Goal: Information Seeking & Learning: Learn about a topic

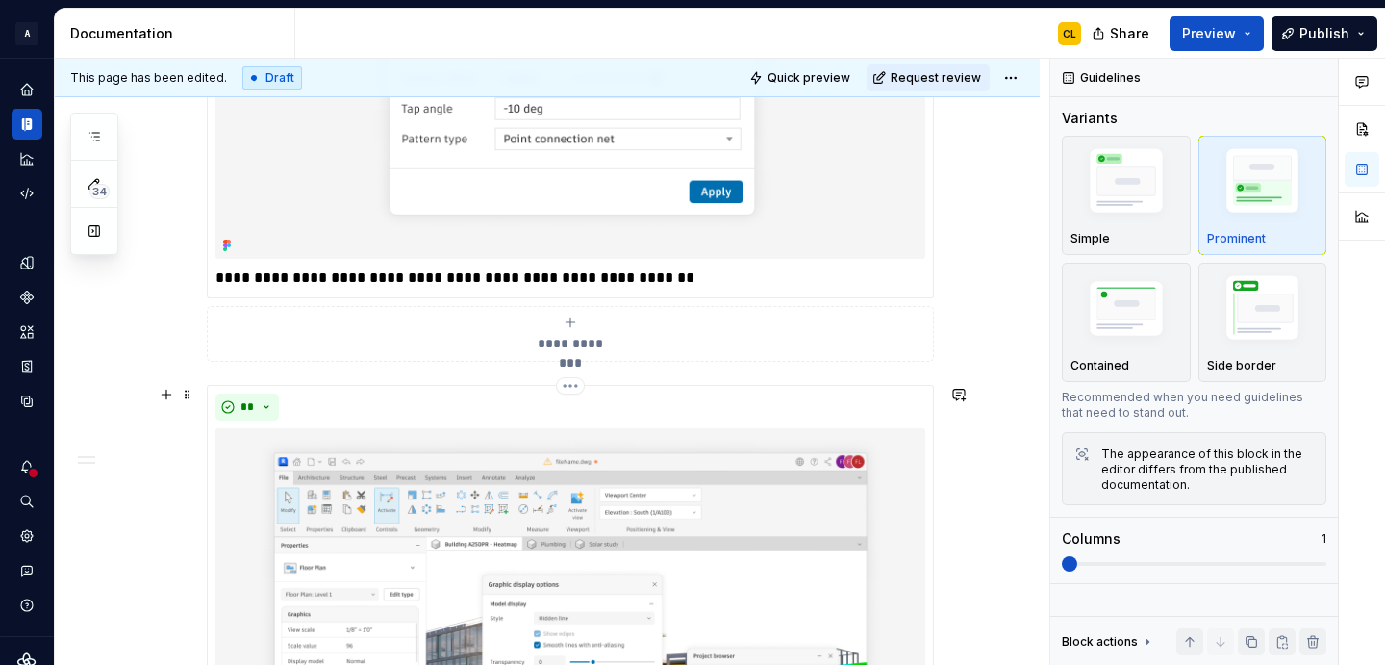
scroll to position [172, 0]
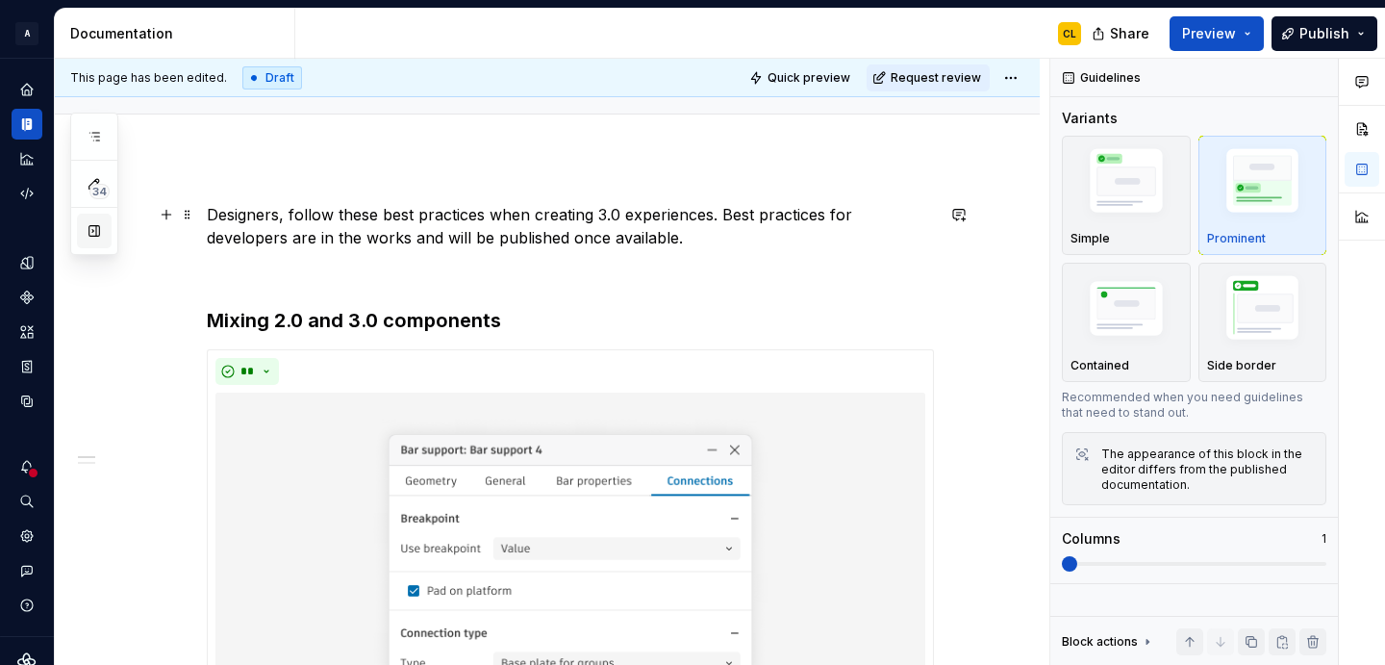
click at [92, 226] on button "button" at bounding box center [94, 231] width 35 height 35
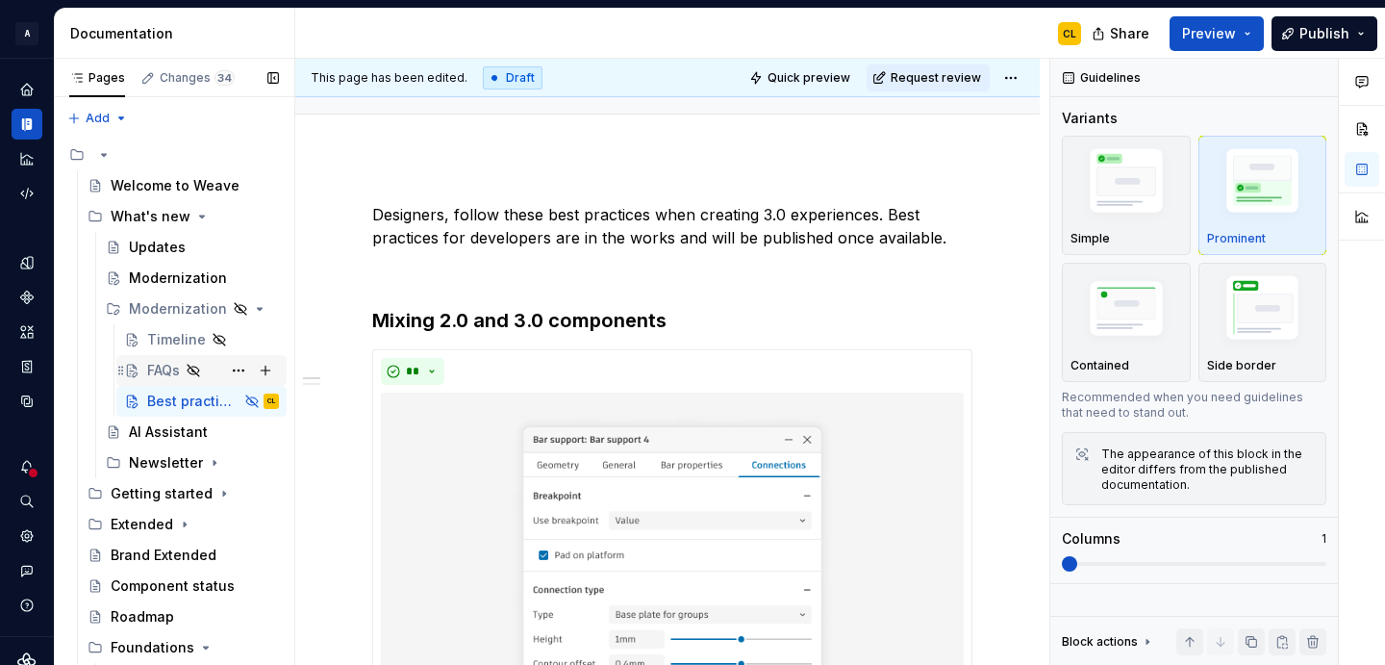
click at [170, 365] on div "FAQs" at bounding box center [163, 370] width 33 height 19
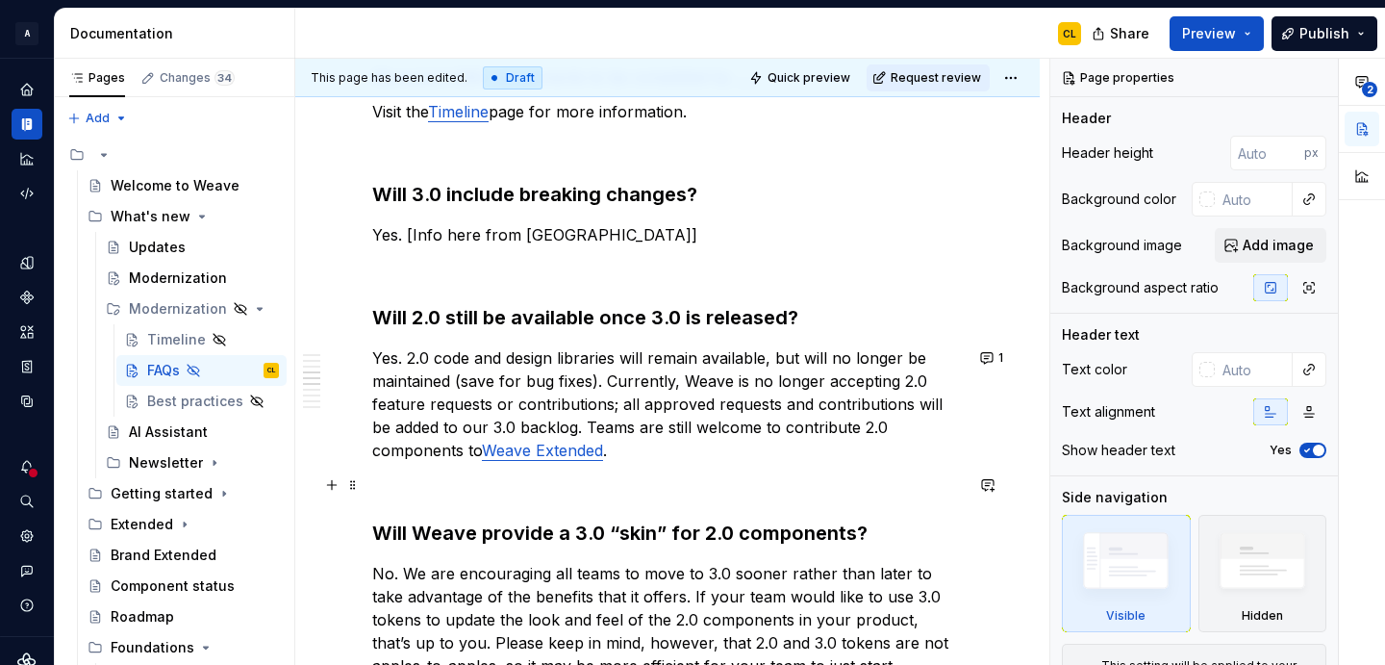
scroll to position [958, 0]
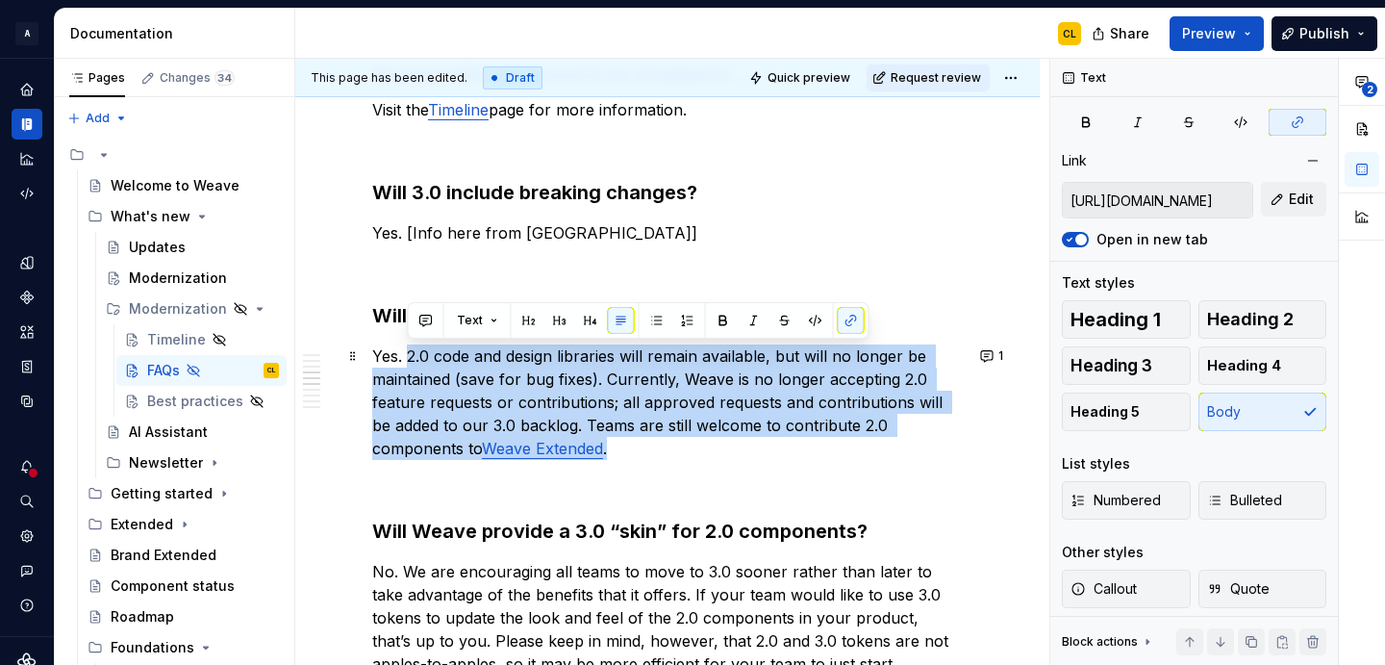
drag, startPoint x: 409, startPoint y: 356, endPoint x: 524, endPoint y: 449, distance: 148.4
click at [524, 449] on p "Yes. 2.0 code and design libraries will remain available, but will no longer be…" at bounding box center [667, 401] width 591 height 115
copy p "2.0 code and design libraries will remain available, but will no longer be main…"
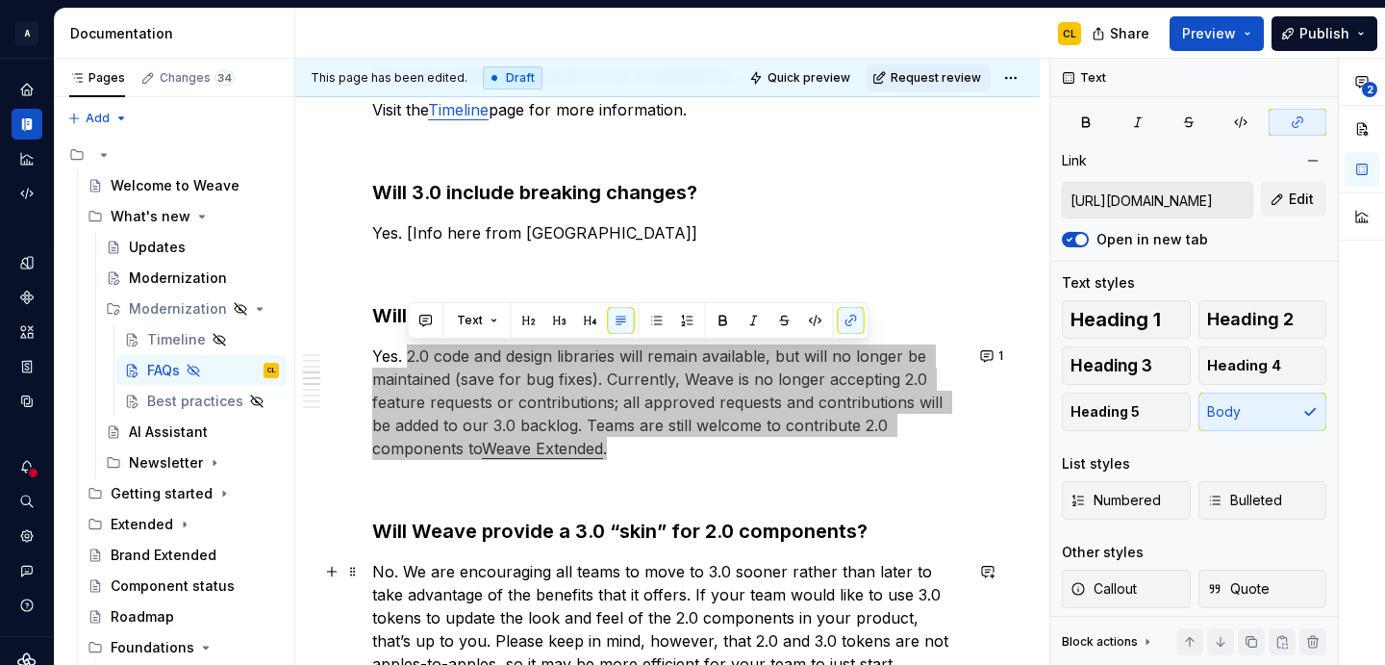
type textarea "*"
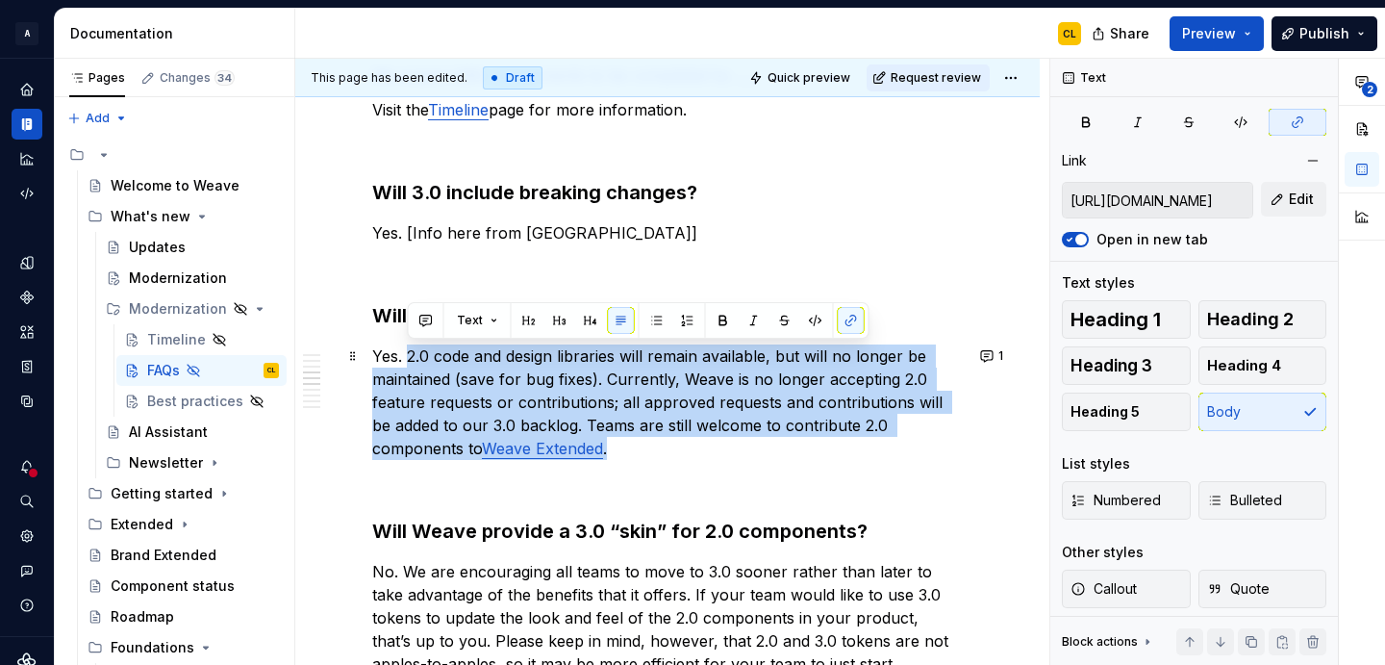
click at [499, 370] on p "Yes. 2.0 code and design libraries will remain available, but will no longer be…" at bounding box center [667, 401] width 591 height 115
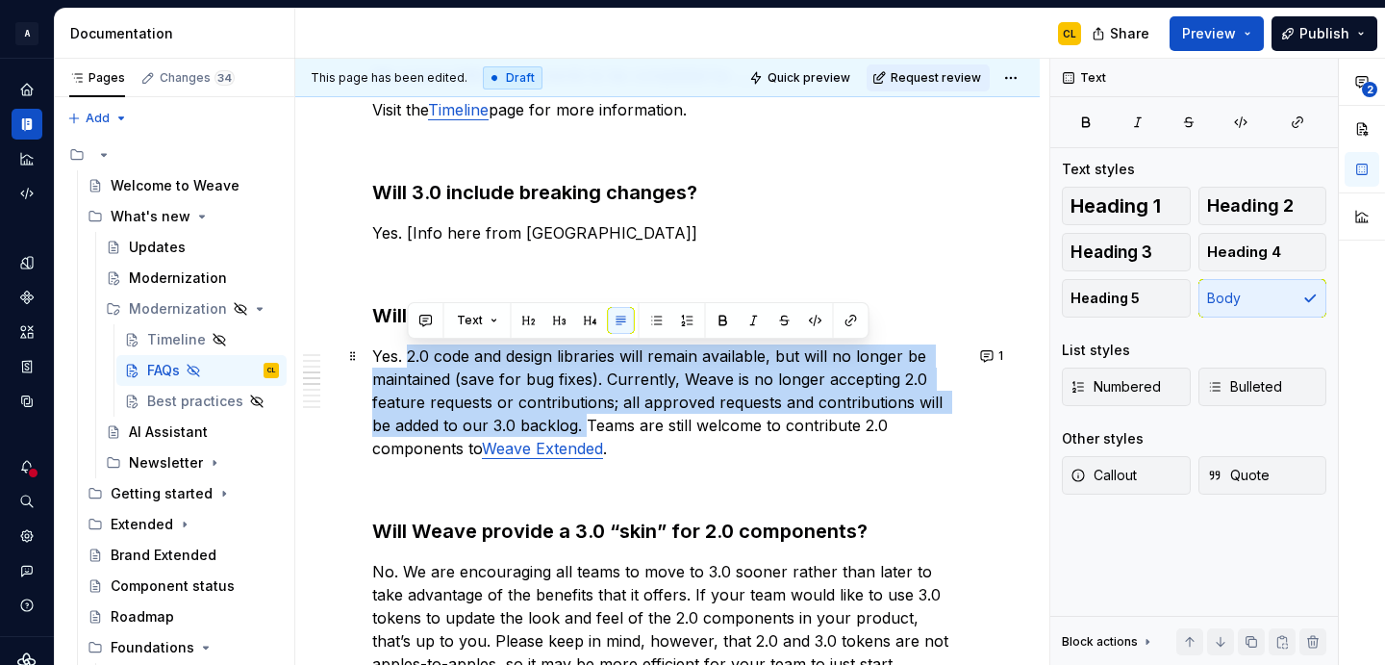
drag, startPoint x: 409, startPoint y: 358, endPoint x: 567, endPoint y: 421, distance: 170.9
click at [567, 421] on p "Yes. 2.0 code and design libraries will remain available, but will no longer be…" at bounding box center [667, 401] width 591 height 115
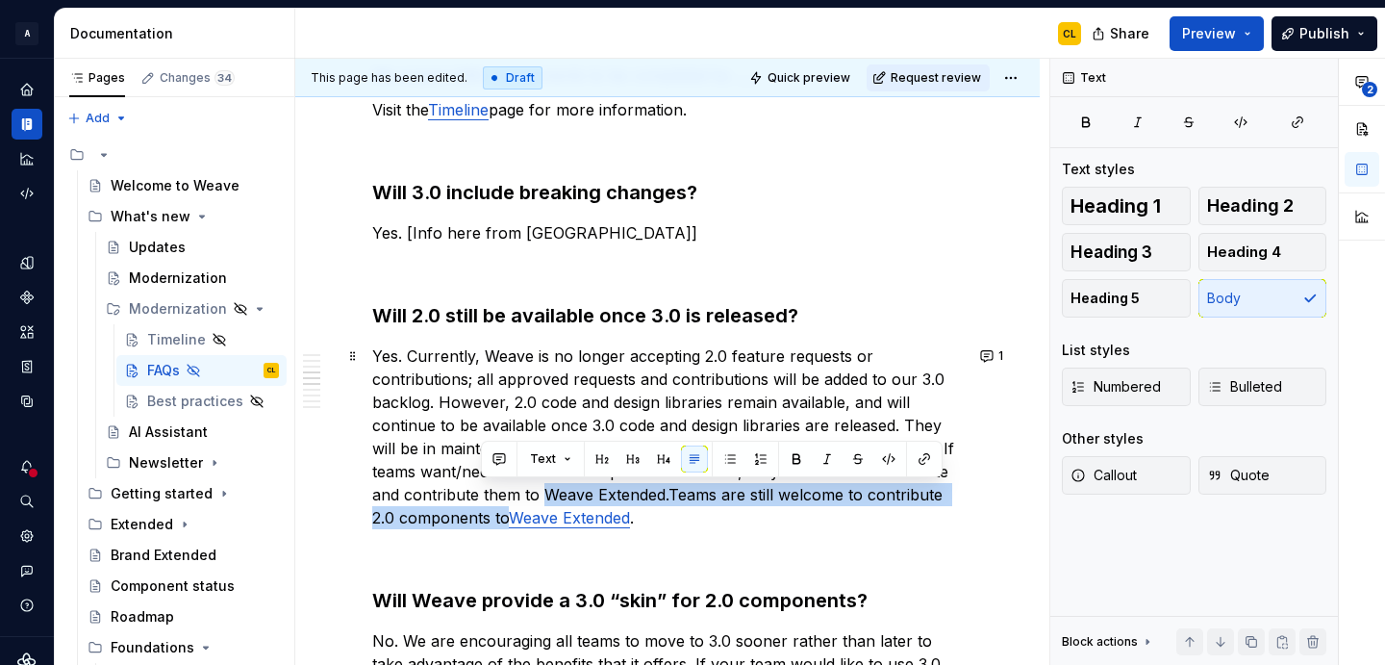
drag, startPoint x: 543, startPoint y: 490, endPoint x: 477, endPoint y: 518, distance: 72.4
click at [477, 518] on p "Yes. Currently, Weave is no longer accepting 2.0 feature requests or contributi…" at bounding box center [667, 436] width 591 height 185
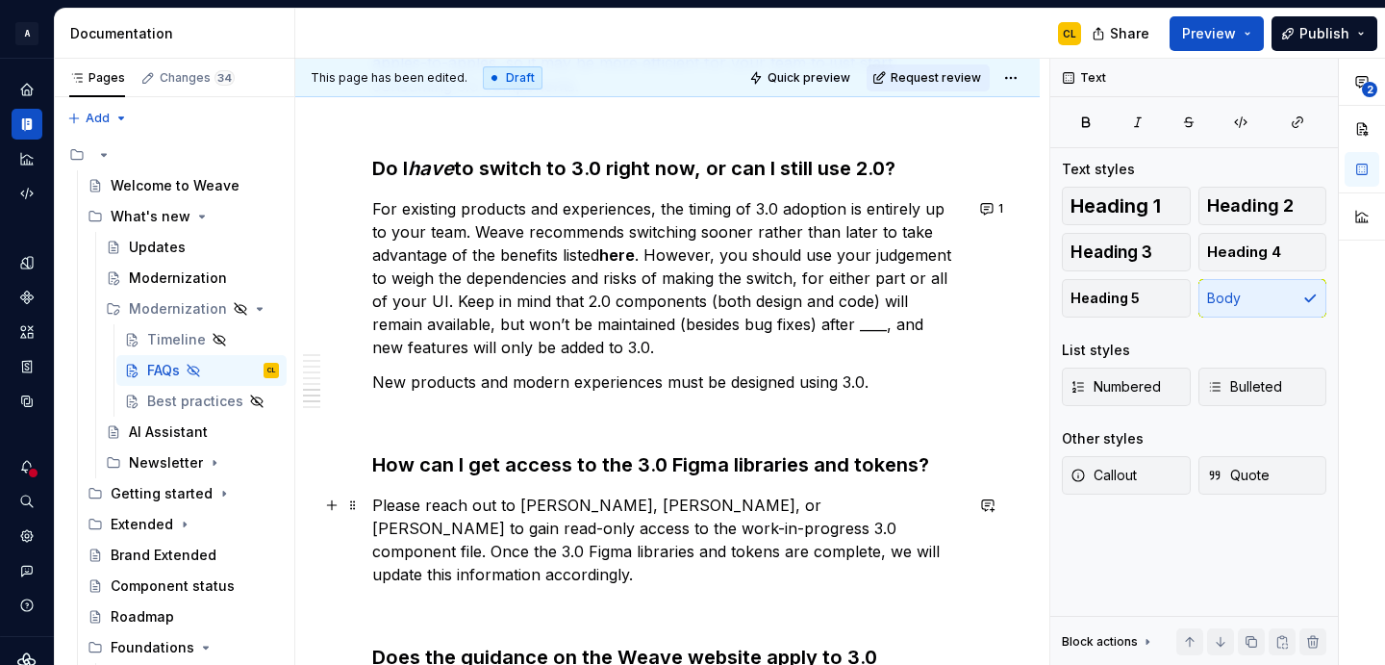
scroll to position [1602, 0]
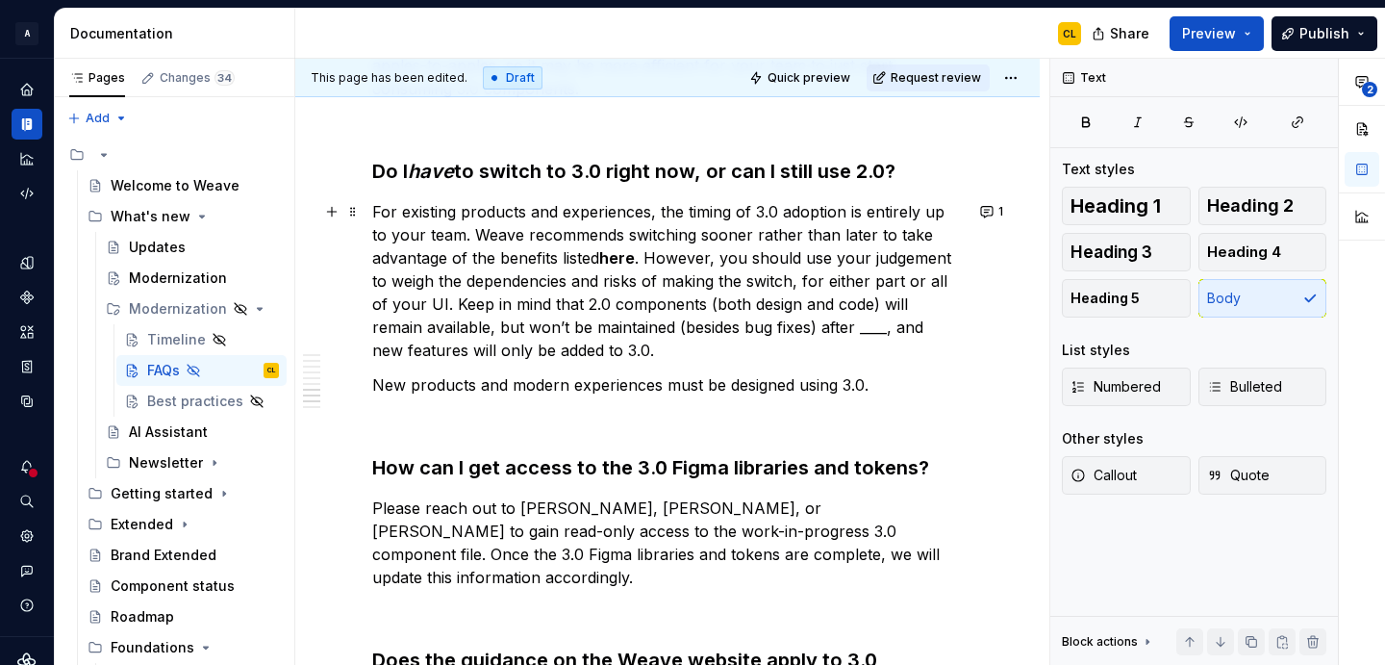
click at [732, 293] on p "For existing products and experiences, the timing of 3.0 adoption is entirely u…" at bounding box center [667, 281] width 591 height 162
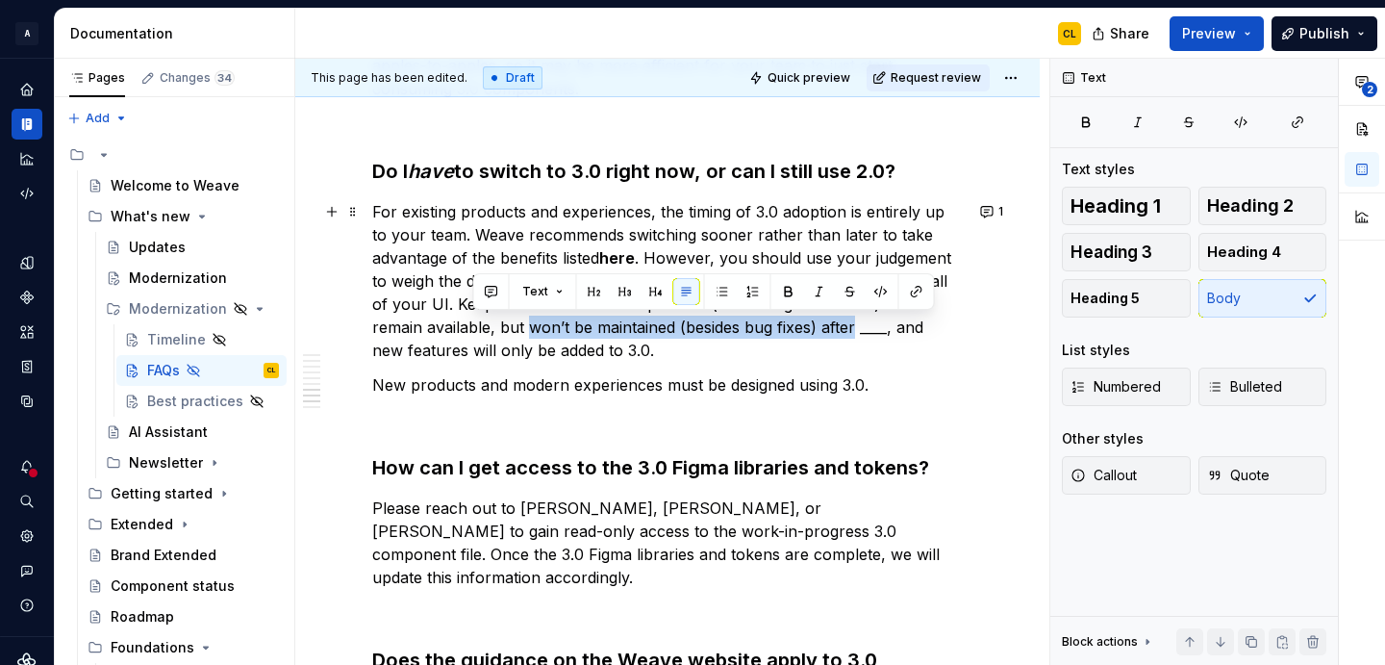
drag, startPoint x: 472, startPoint y: 325, endPoint x: 799, endPoint y: 333, distance: 327.1
click at [799, 333] on p "For existing products and experiences, the timing of 3.0 adoption is entirely u…" at bounding box center [667, 281] width 591 height 162
click at [767, 333] on p "For existing products and experiences, the timing of 3.0 adoption is entirely u…" at bounding box center [667, 281] width 591 height 162
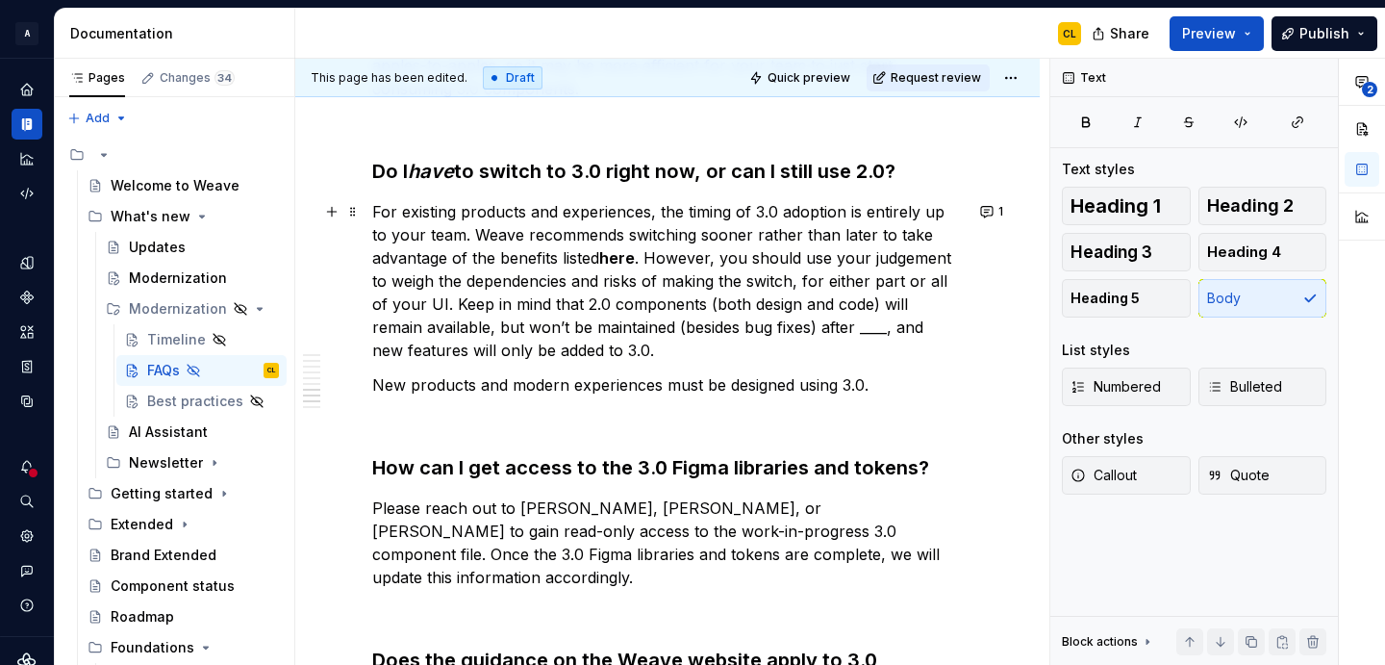
click at [680, 311] on p "For existing products and experiences, the timing of 3.0 adoption is entirely u…" at bounding box center [667, 281] width 591 height 162
click at [812, 312] on p "For existing products and experiences, the timing of 3.0 adoption is entirely u…" at bounding box center [667, 281] width 591 height 162
click at [434, 330] on p "For existing products and experiences, the timing of 3.0 adoption is entirely u…" at bounding box center [667, 281] width 591 height 162
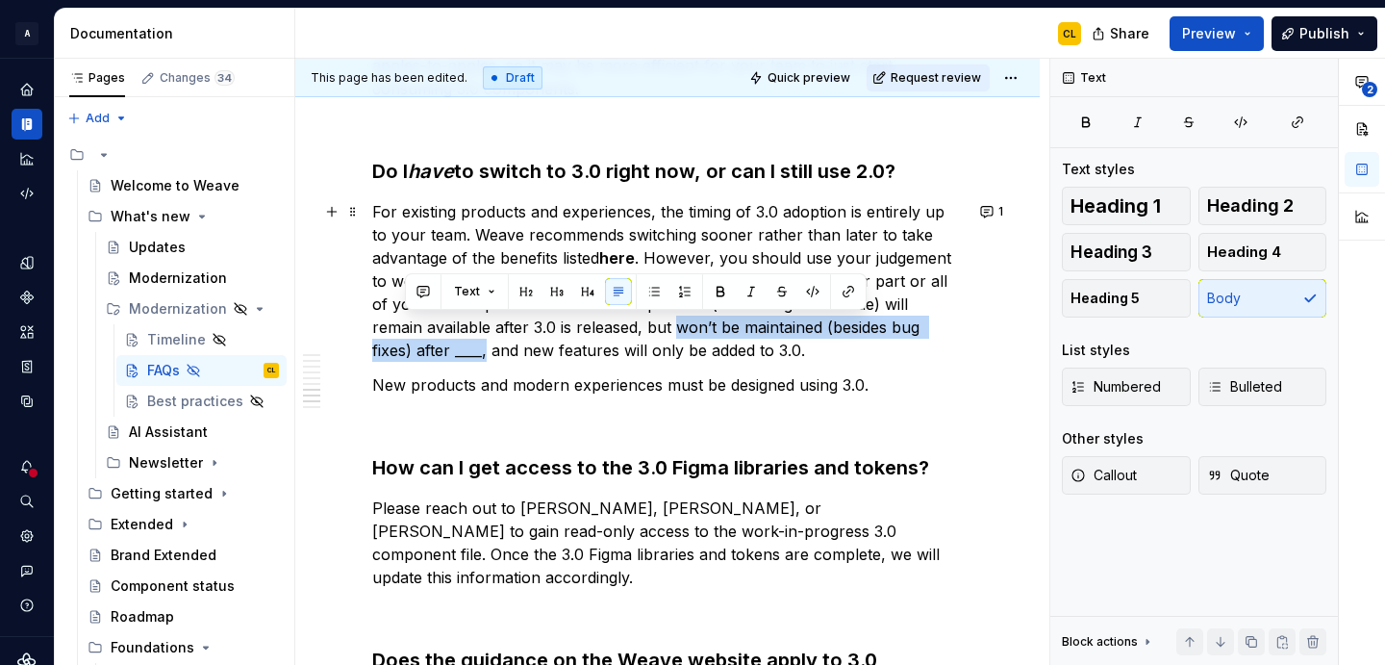
drag, startPoint x: 623, startPoint y: 330, endPoint x: 406, endPoint y: 347, distance: 218.1
click at [406, 347] on p "For existing products and experiences, the timing of 3.0 adoption is entirely u…" at bounding box center [667, 281] width 591 height 162
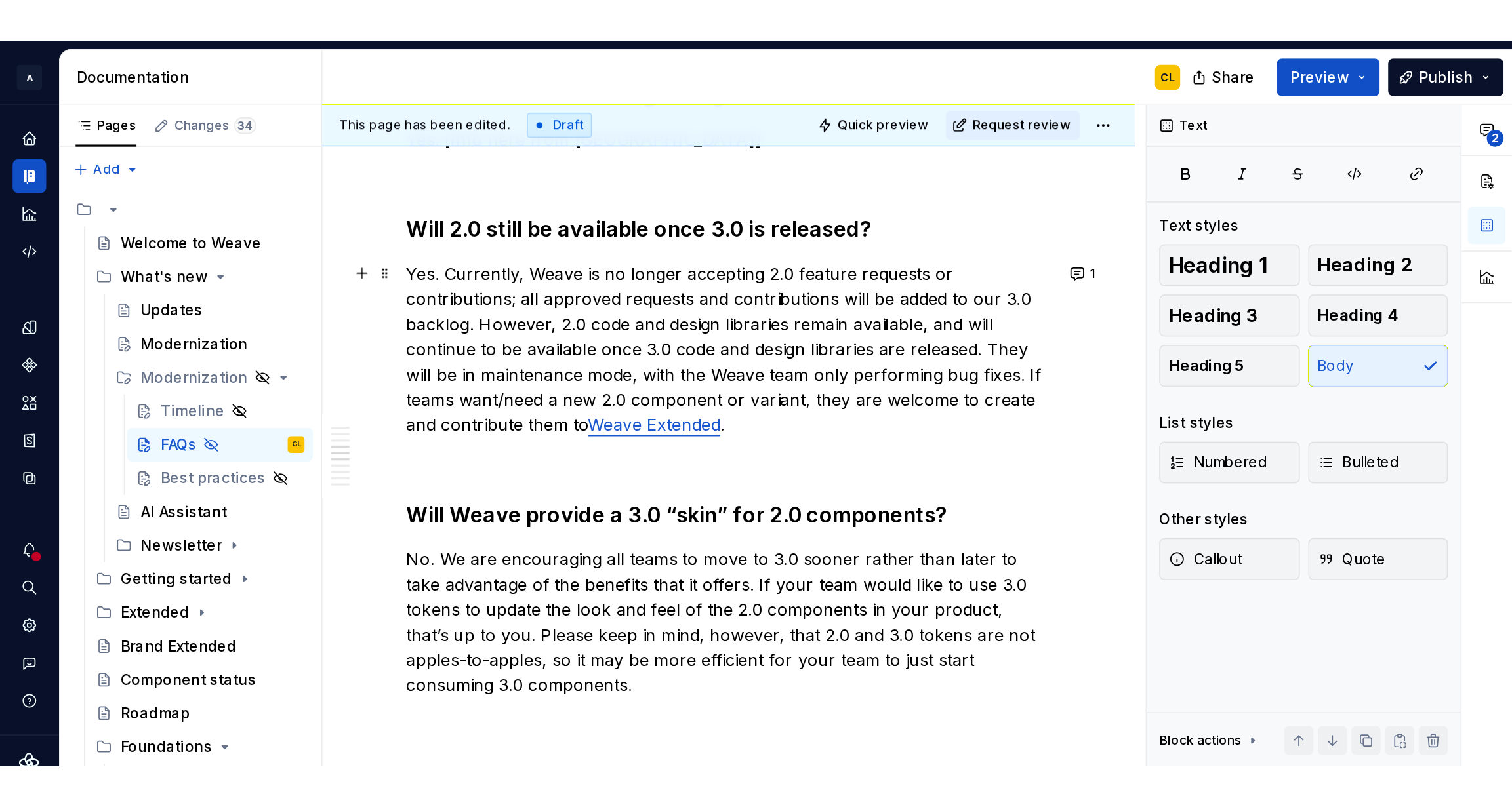
scroll to position [734, 0]
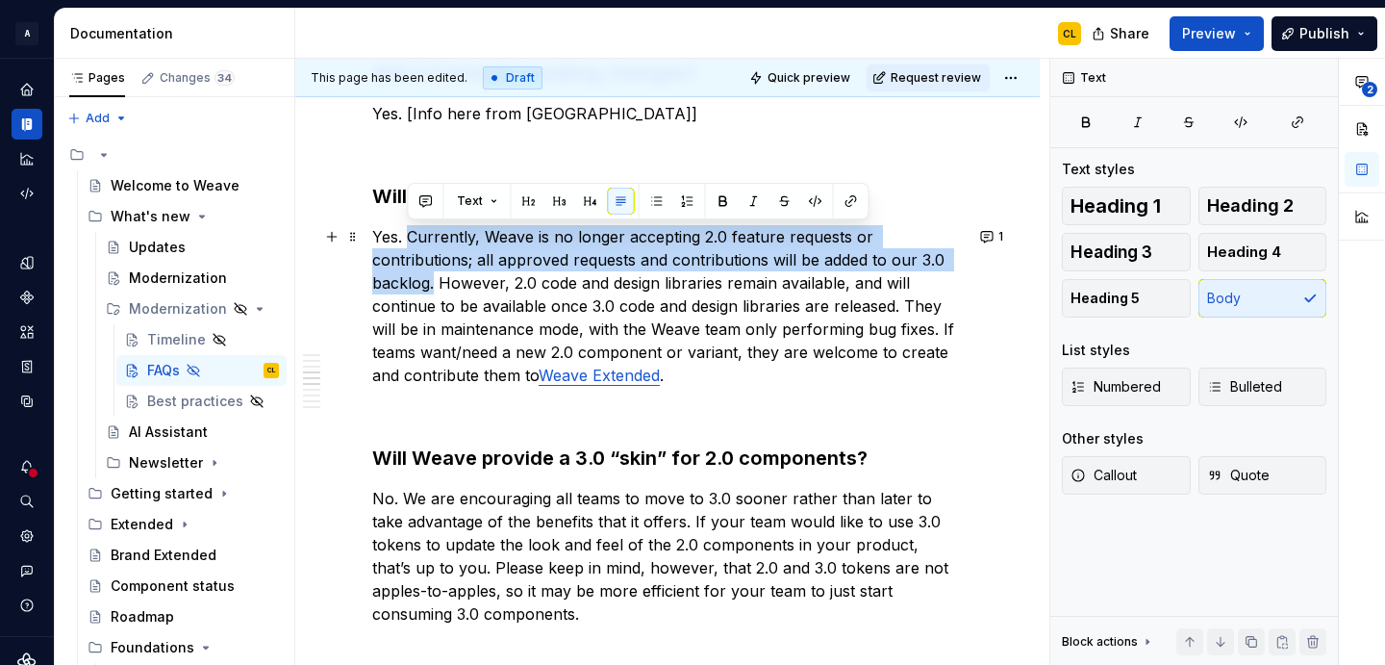
drag, startPoint x: 409, startPoint y: 231, endPoint x: 434, endPoint y: 274, distance: 50.0
click at [434, 274] on p "Yes. Currently, Weave is no longer accepting 2.0 feature requests or contributi…" at bounding box center [667, 306] width 591 height 162
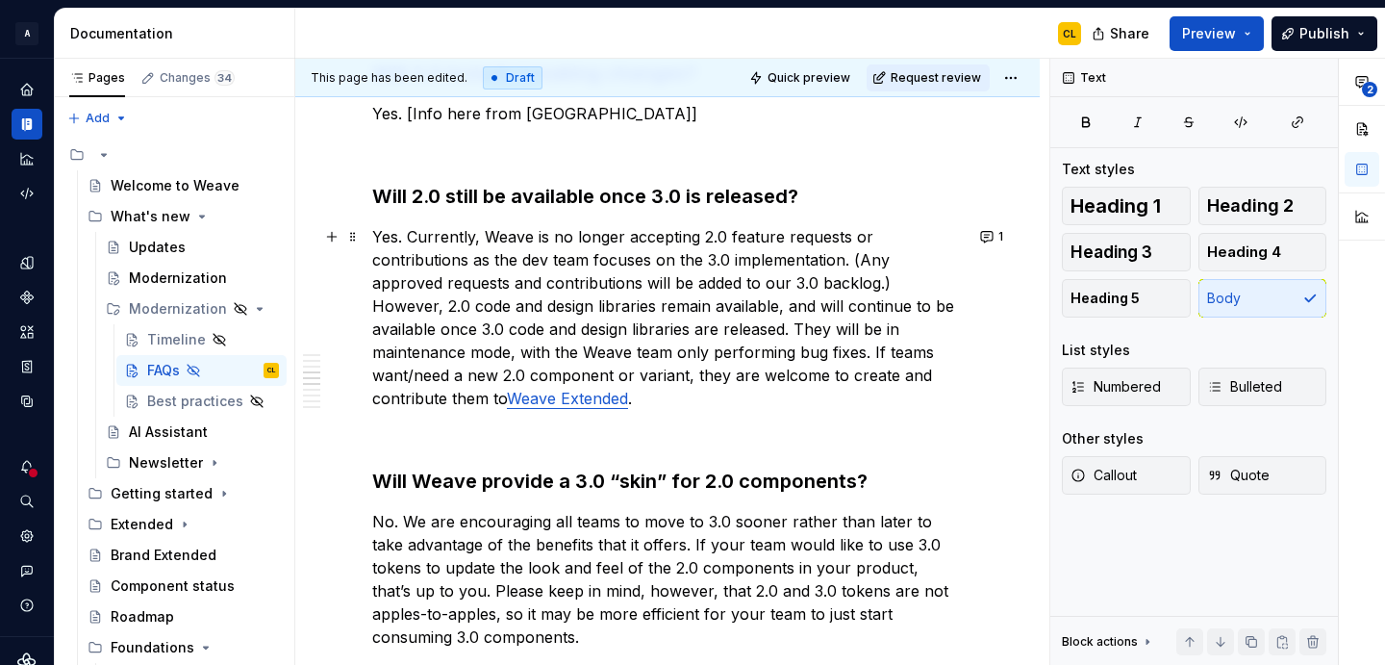
click at [722, 309] on p "Yes. Currently, Weave is no longer accepting 2.0 feature requests or contributi…" at bounding box center [667, 317] width 591 height 185
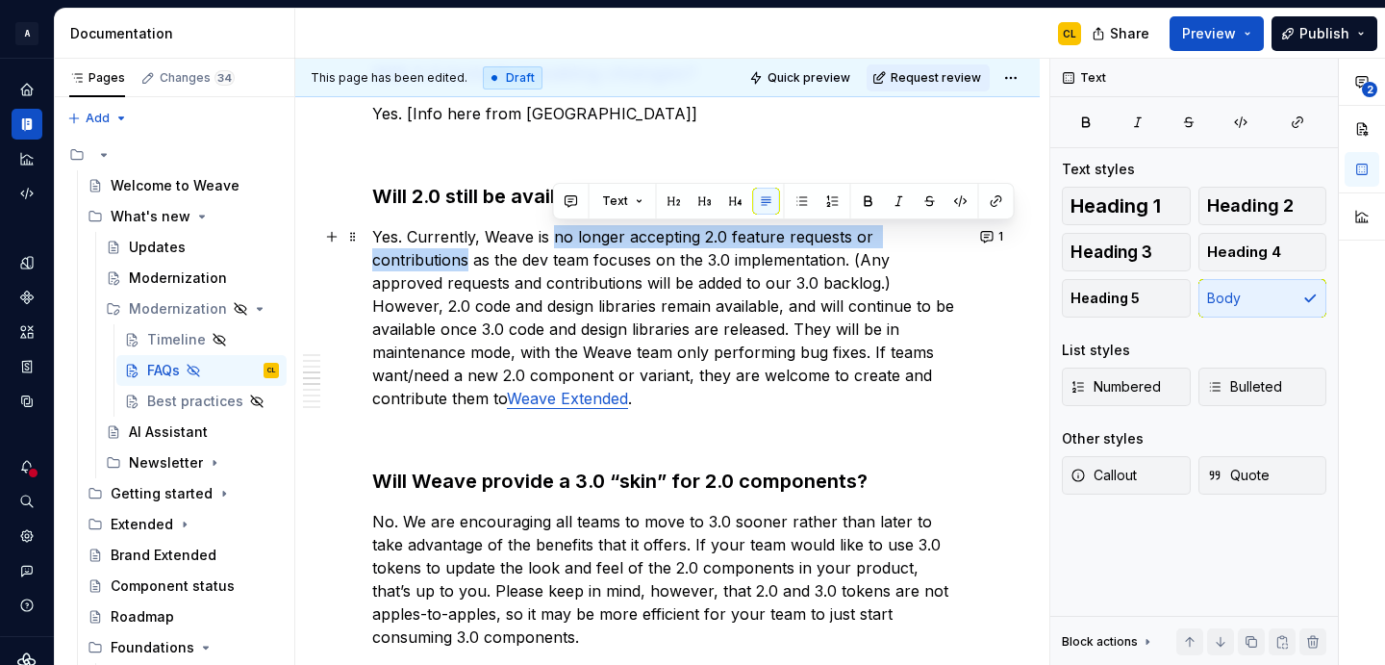
drag, startPoint x: 553, startPoint y: 239, endPoint x: 969, endPoint y: 228, distance: 415.6
click at [963, 228] on p "Yes. Currently, Weave is no longer accepting 2.0 feature requests or contributi…" at bounding box center [667, 317] width 591 height 185
copy p "no longer accepting 2.0 feature requests or contributions"
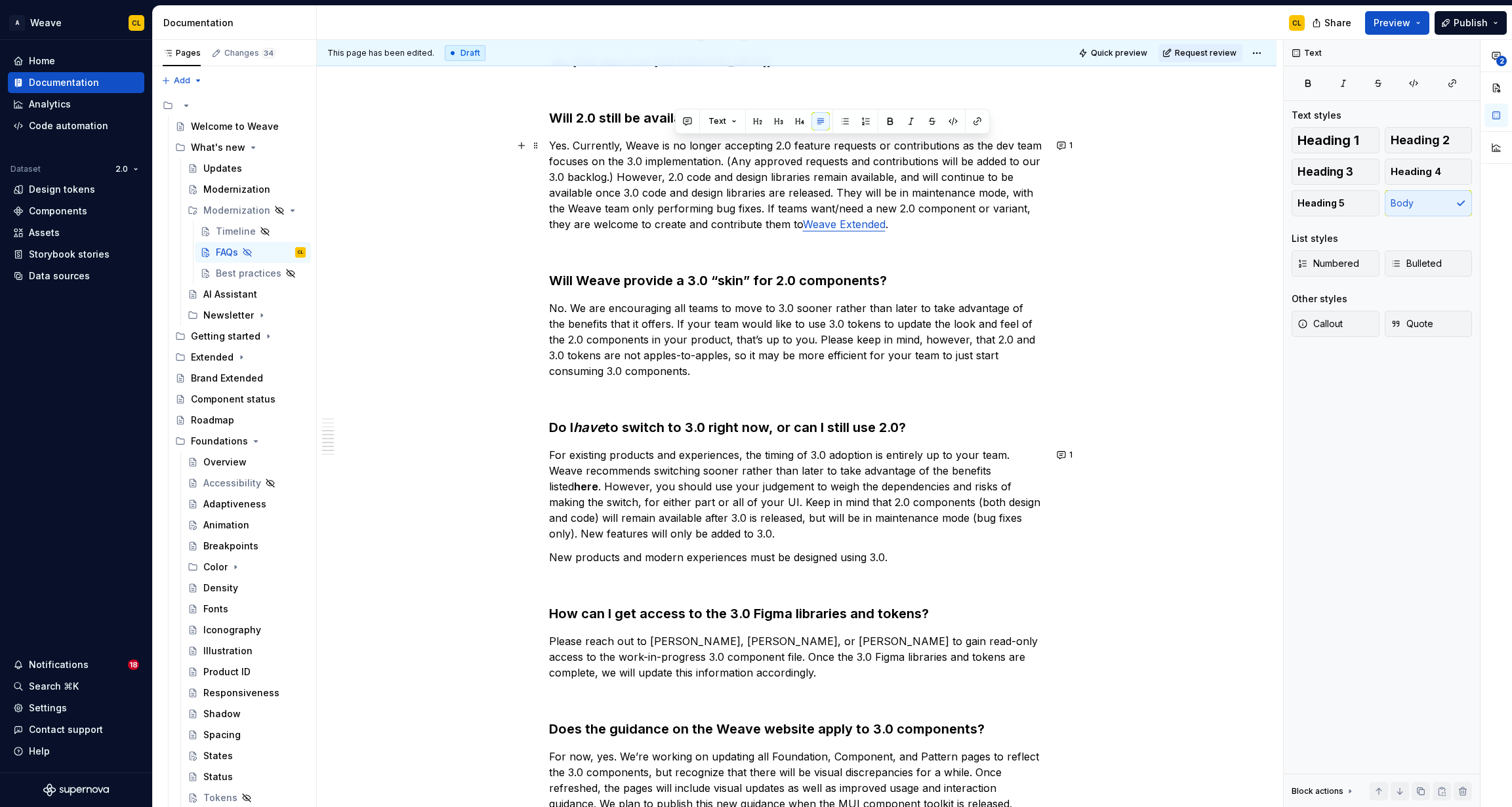
click at [659, 189] on p "Yes. Currently, Weave is no longer accepting 2.0 feature requests or contributi…" at bounding box center [797, 185] width 496 height 94
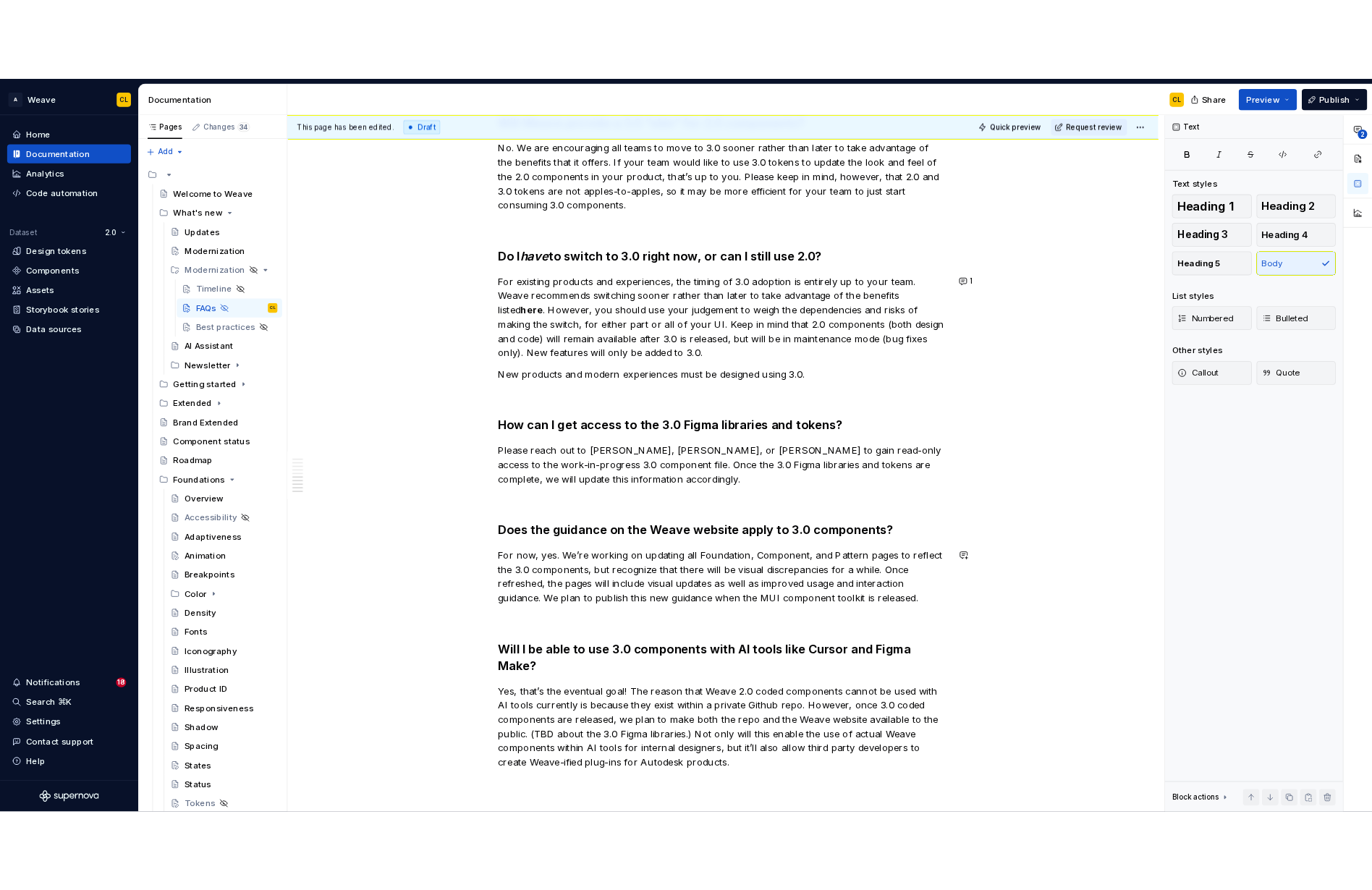
scroll to position [1076, 0]
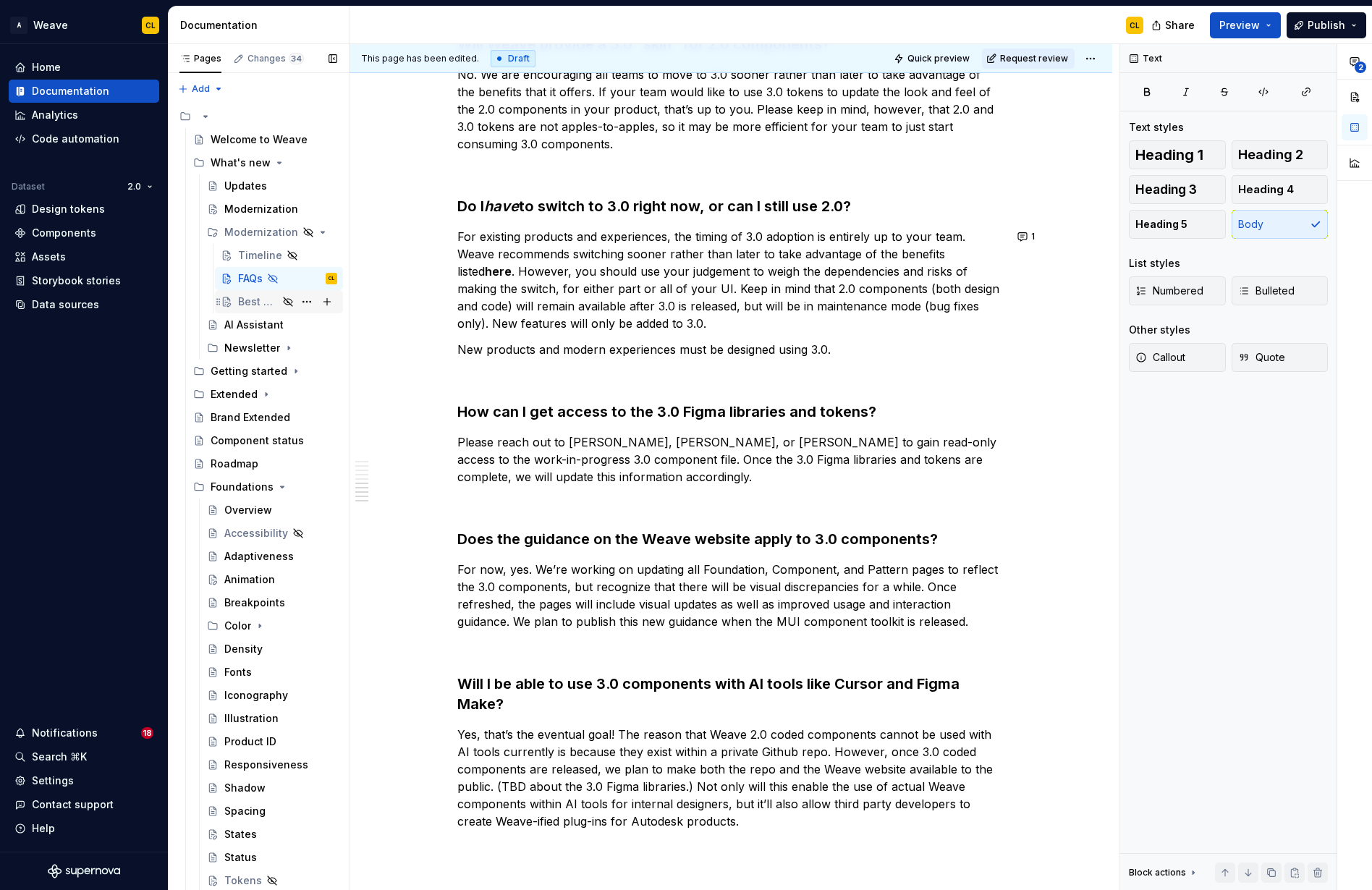
click at [257, 296] on div "Best practices" at bounding box center [257, 301] width 40 height 14
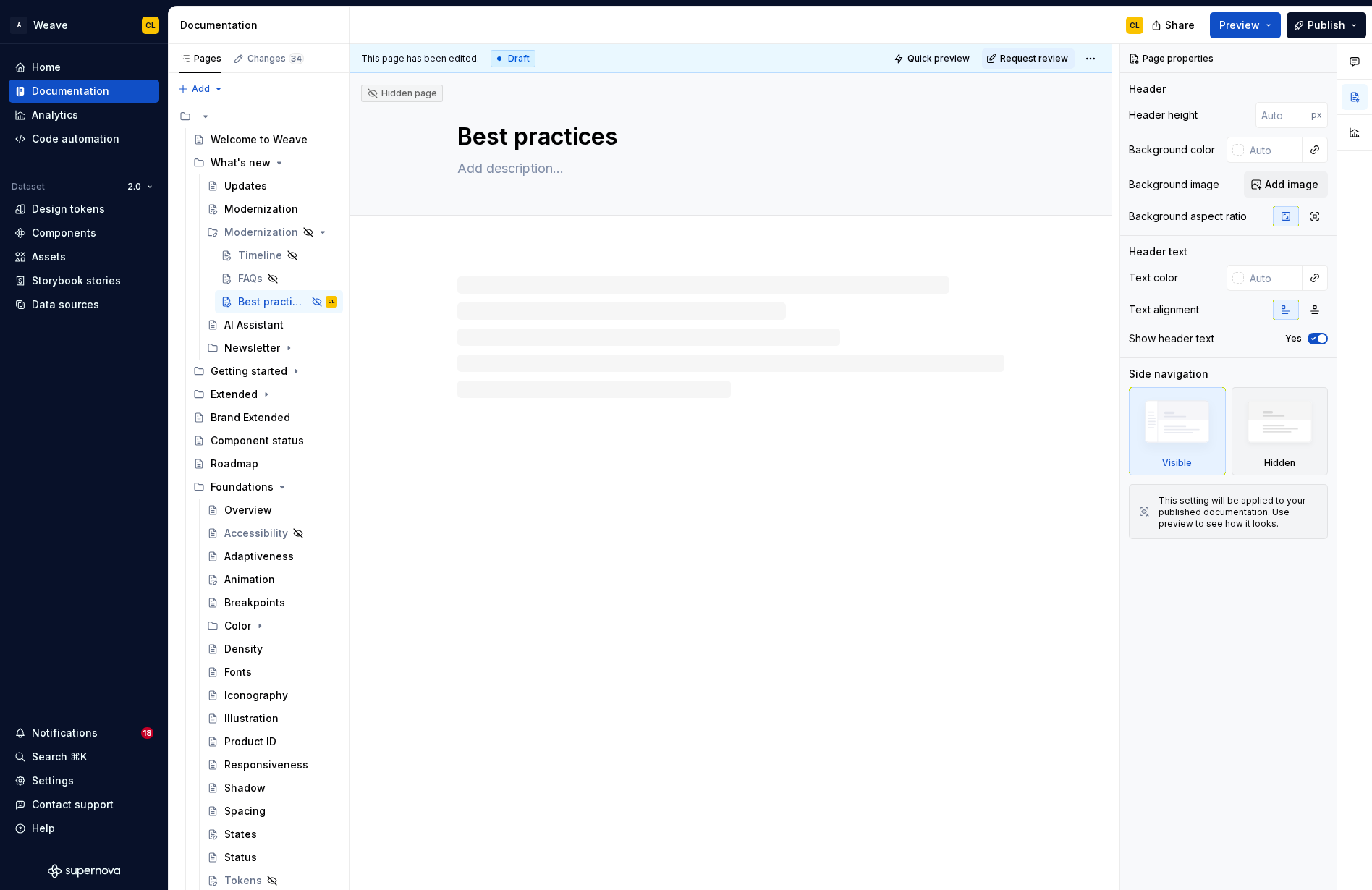
type textarea "*"
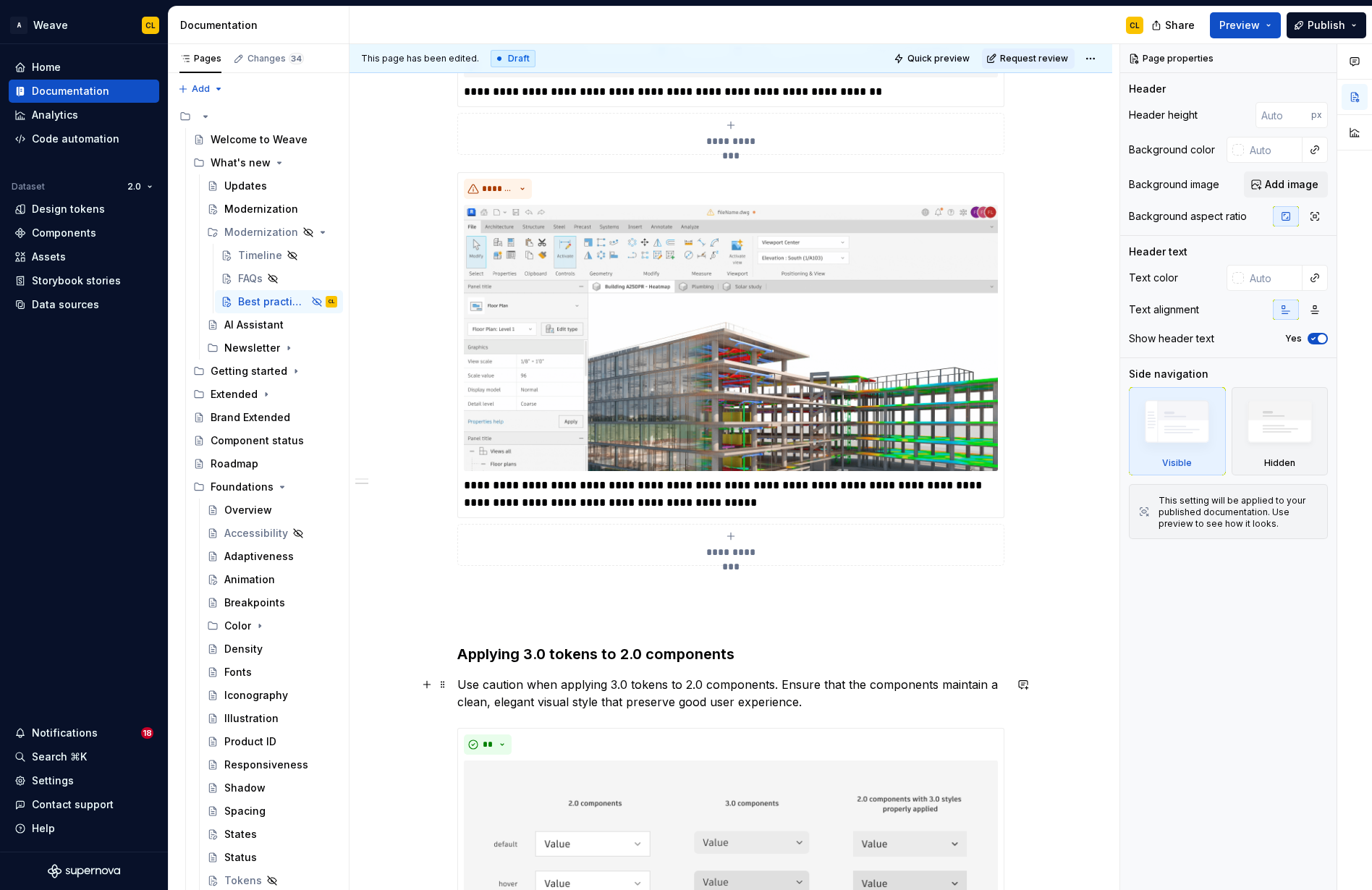
scroll to position [1754, 0]
click at [243, 275] on div "FAQs" at bounding box center [250, 278] width 25 height 14
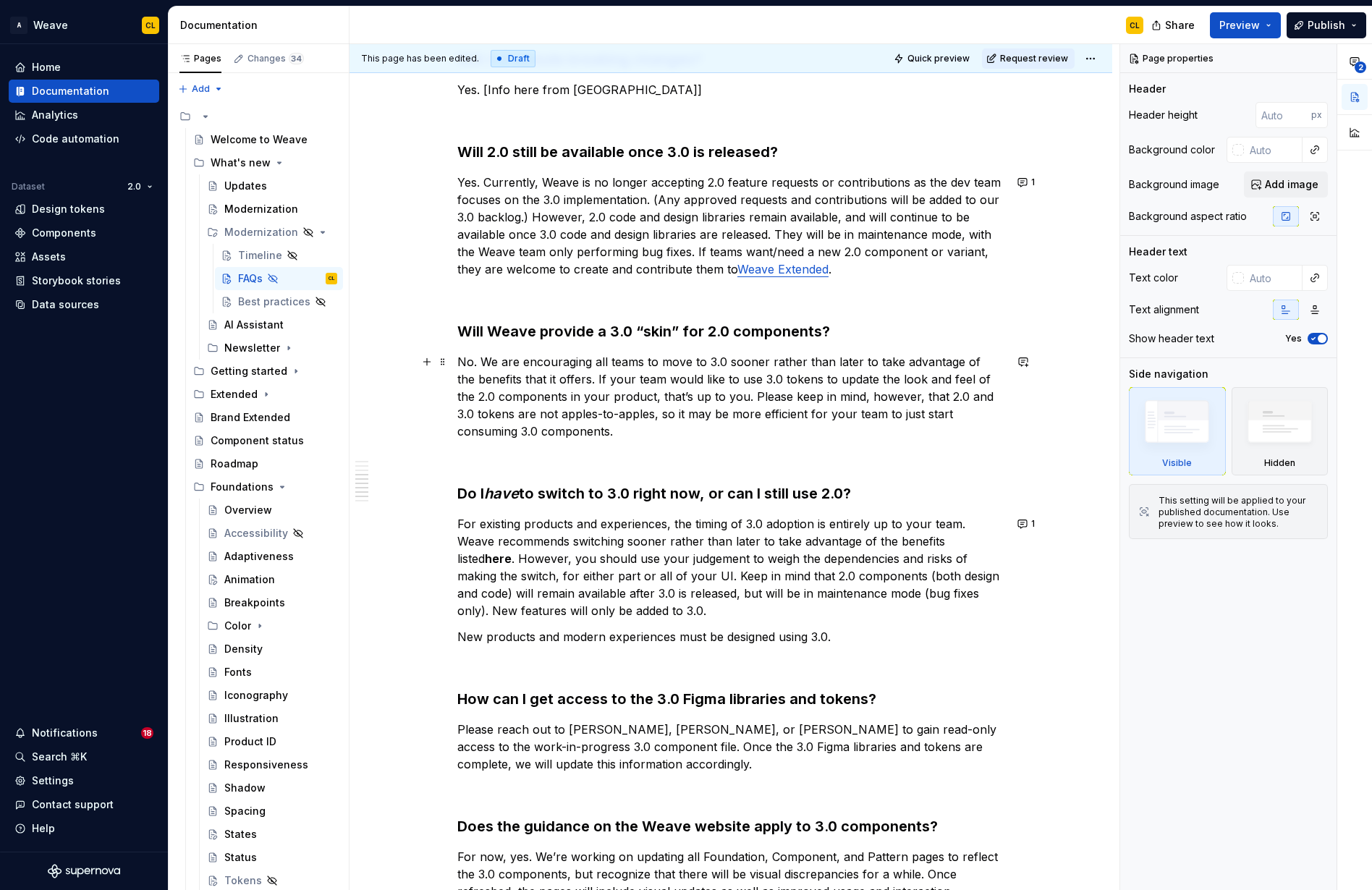
scroll to position [810, 0]
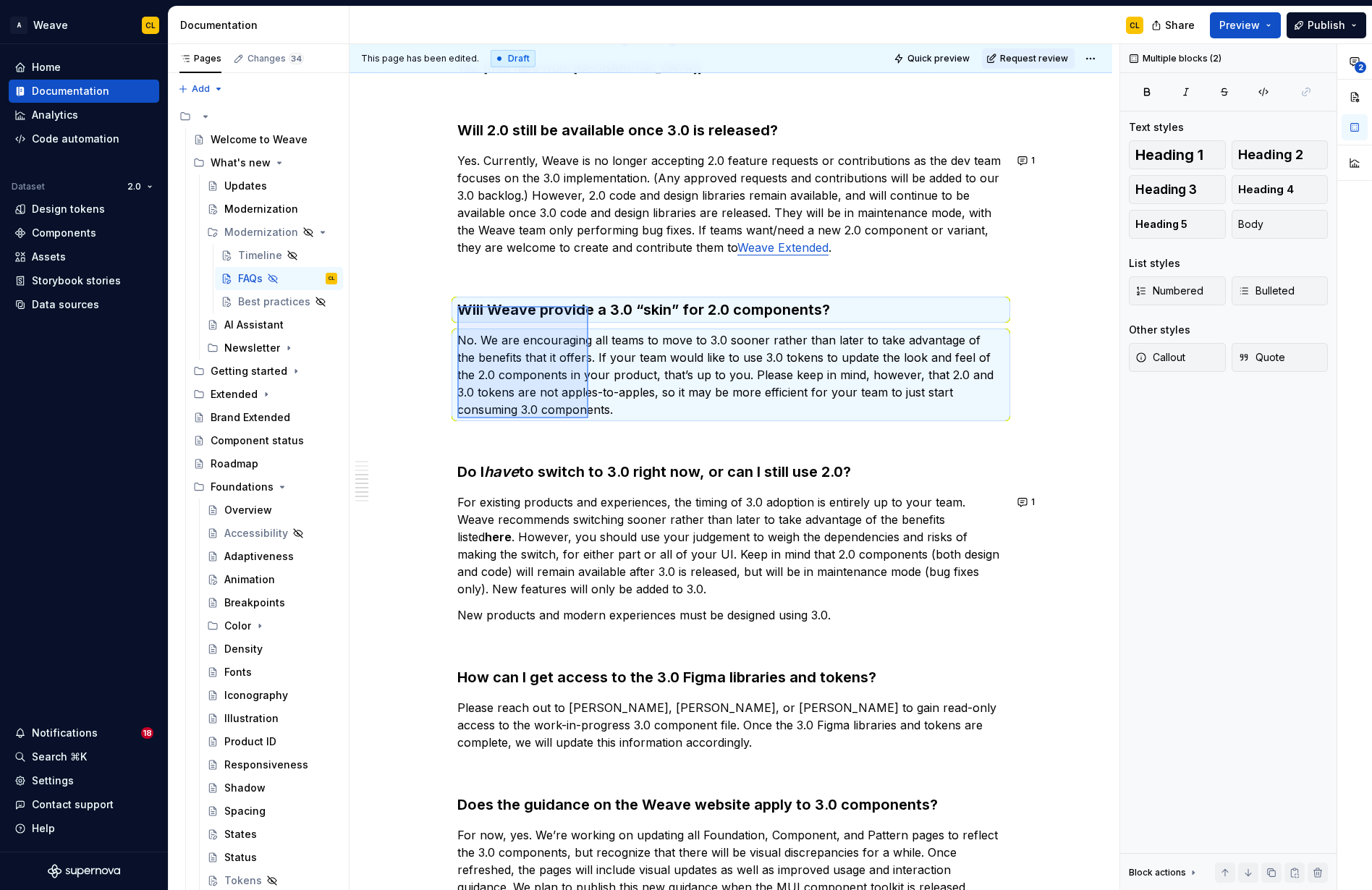
drag, startPoint x: 462, startPoint y: 311, endPoint x: 588, endPoint y: 418, distance: 165.3
click at [588, 418] on div "This page has been edited. Draft Quick preview Request review Hidden page FAQs …" at bounding box center [734, 467] width 769 height 846
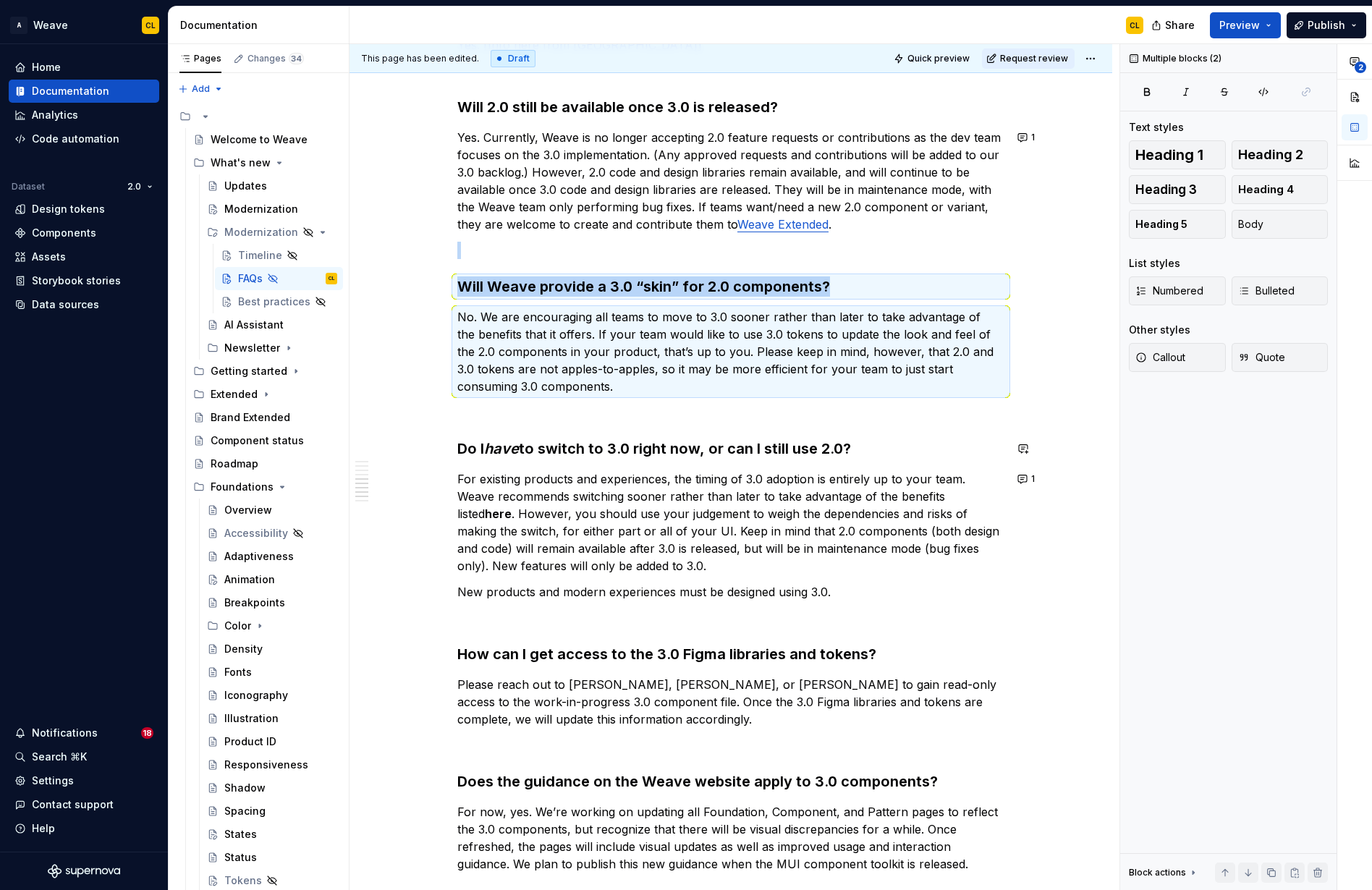
scroll to position [836, 0]
type textarea "*"
click at [1076, 466] on div "When should I start designing with 3.0? As soon as you like! It can be used for…" at bounding box center [731, 396] width 763 height 1969
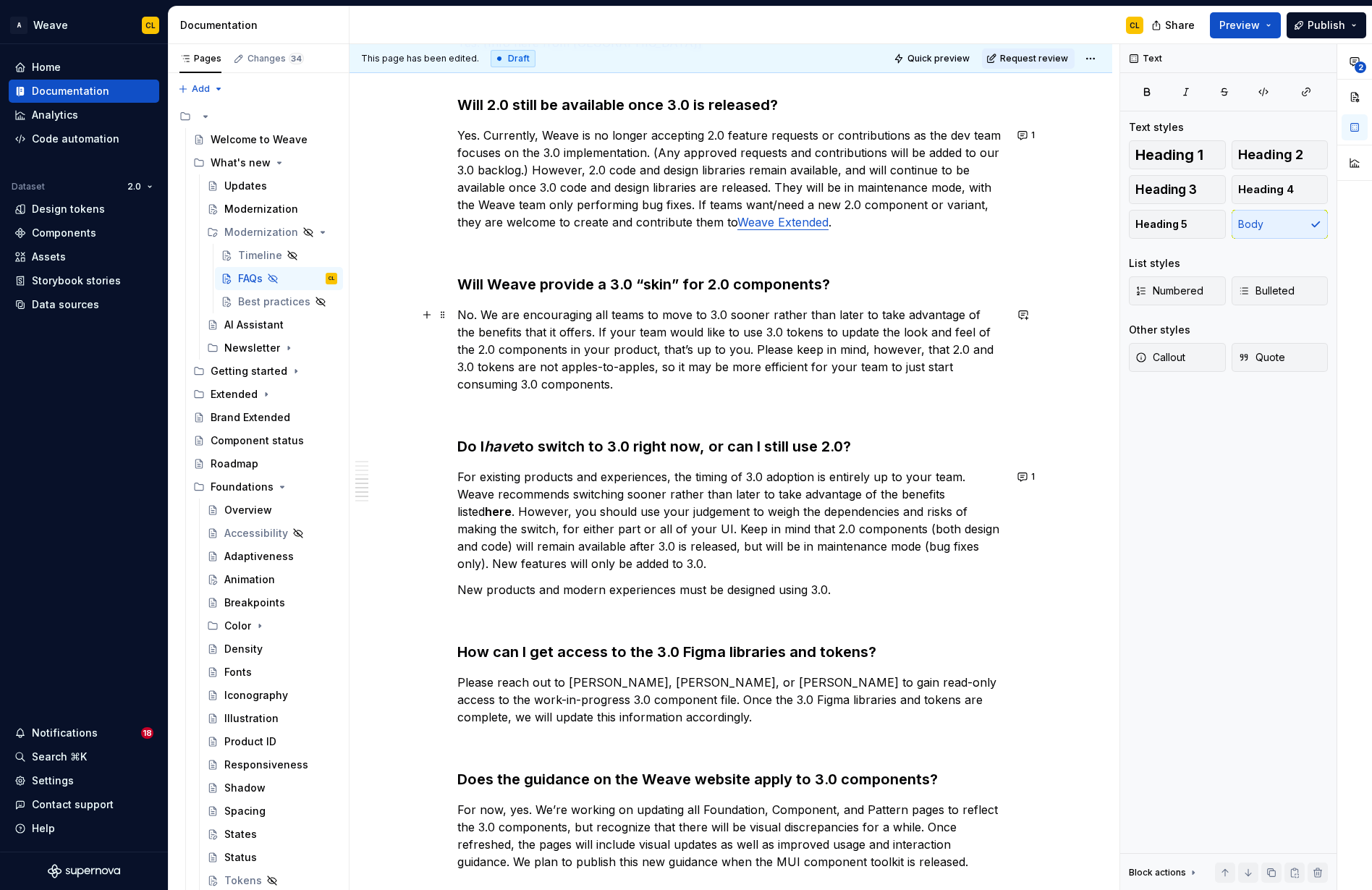
scroll to position [830, 0]
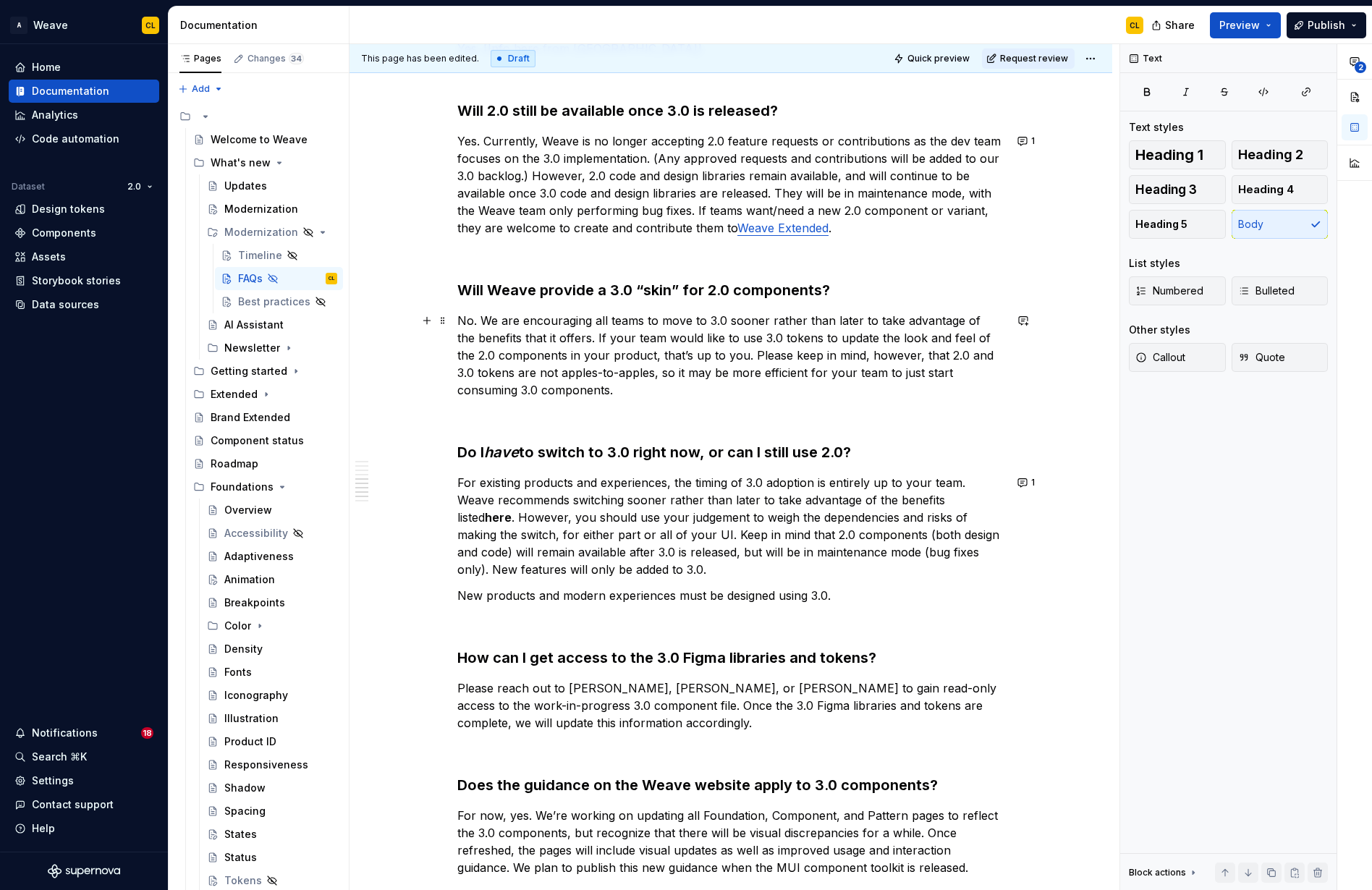
click at [730, 353] on p "No. We are encouraging all teams to move to 3.0 sooner rather than later to tak…" at bounding box center [730, 355] width 547 height 87
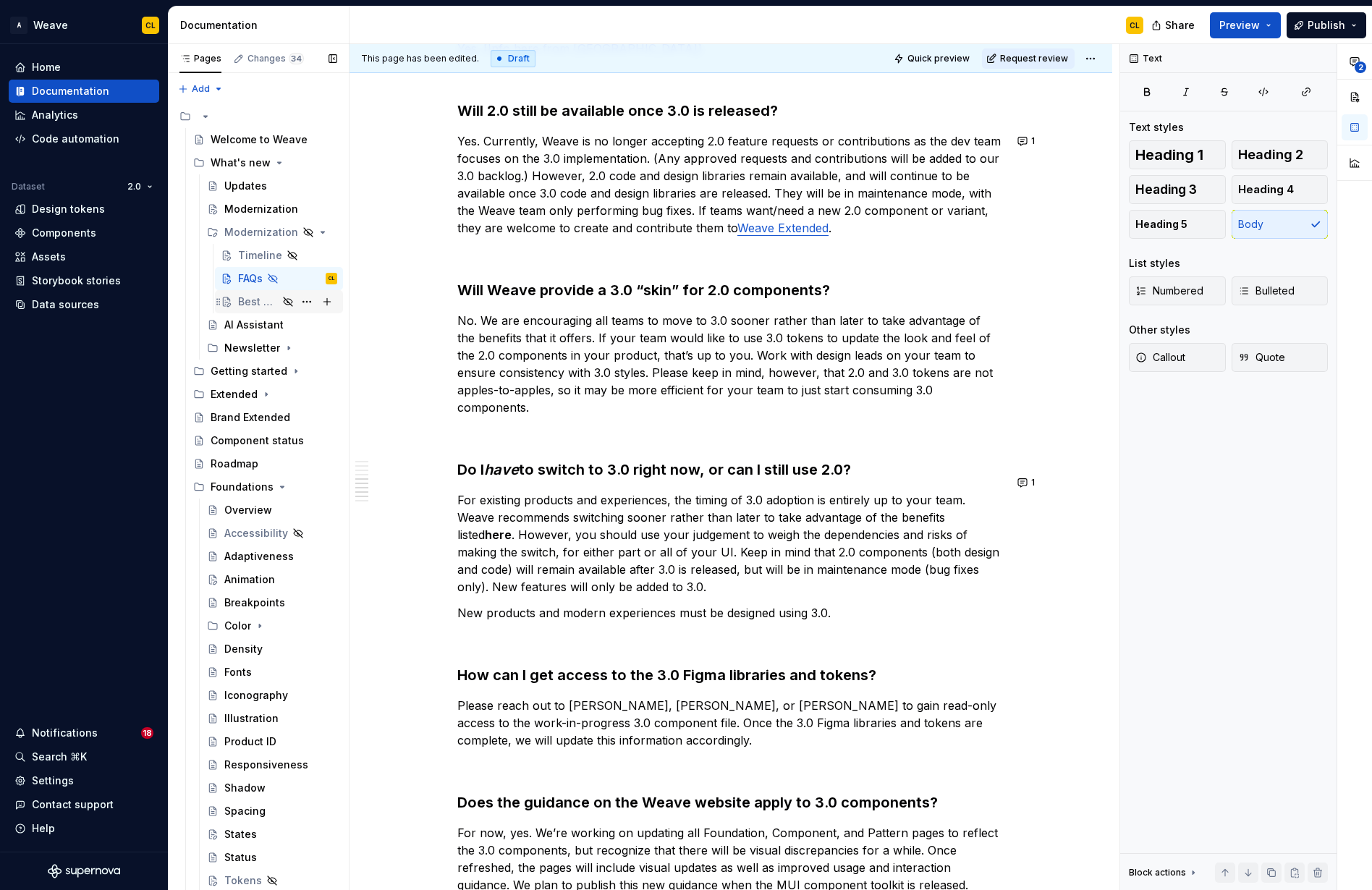
click at [261, 302] on div "Best practices" at bounding box center [257, 301] width 40 height 14
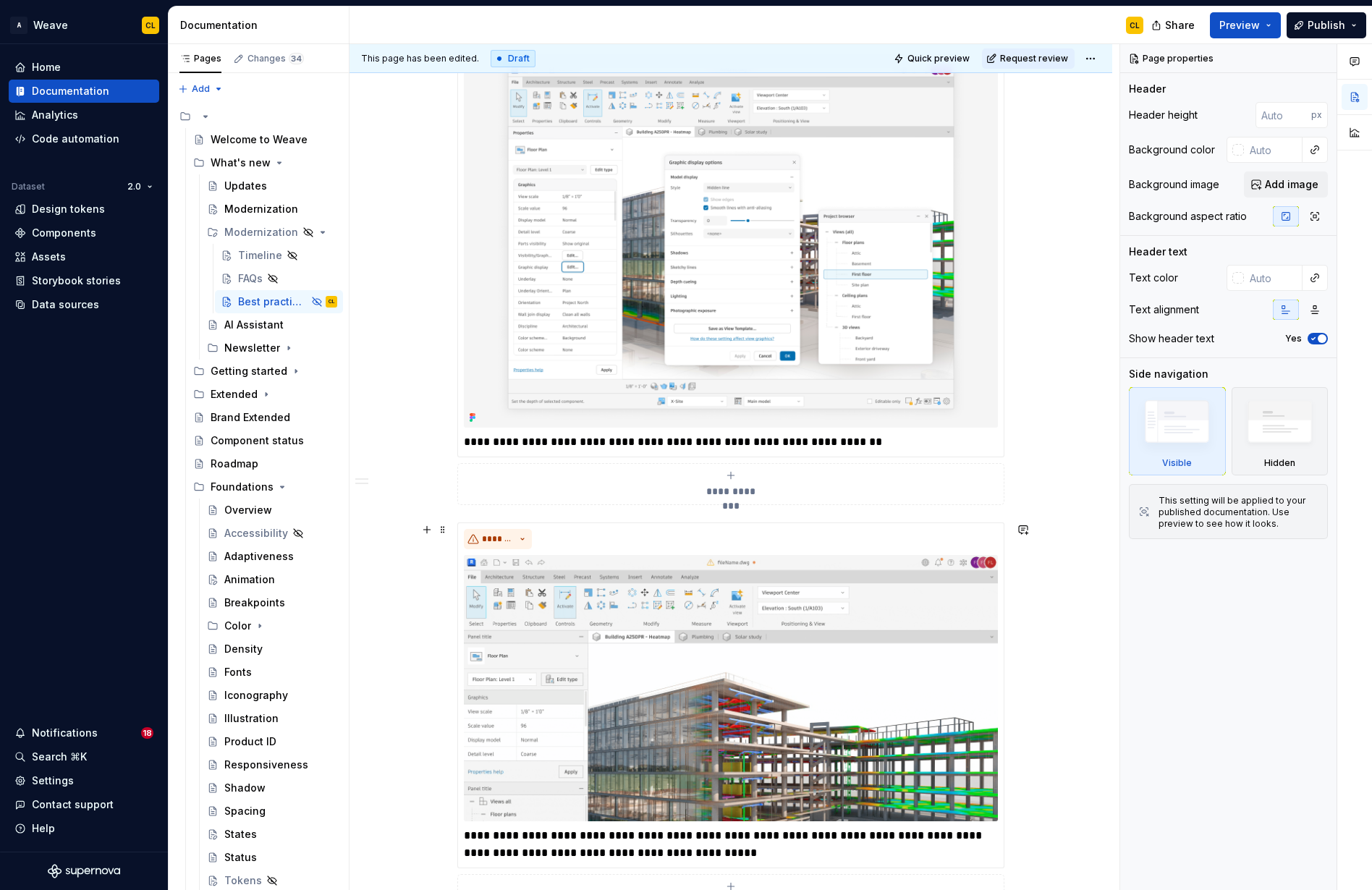
scroll to position [1408, 0]
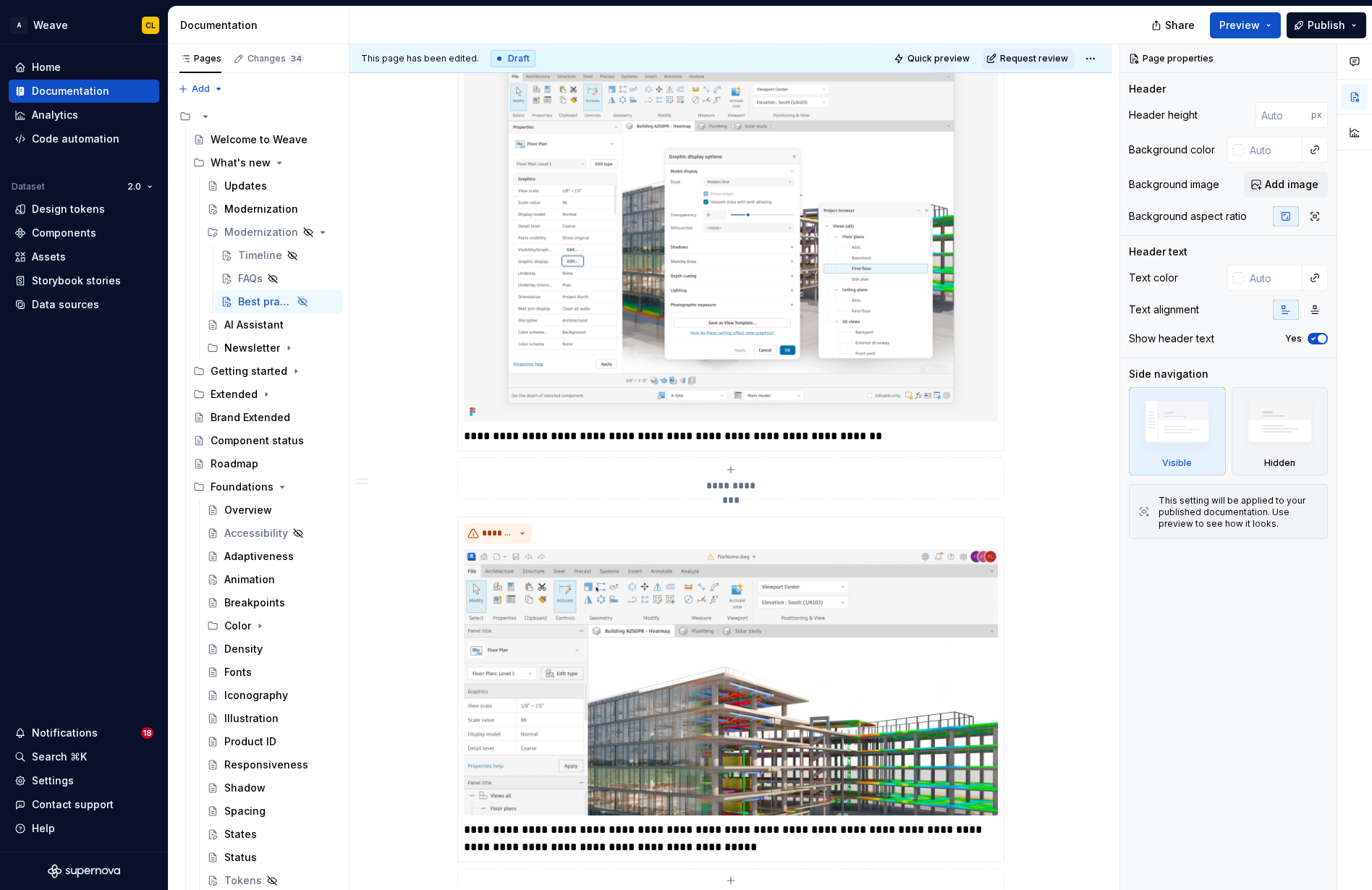
type textarea "*"
